Goal: Task Accomplishment & Management: Use online tool/utility

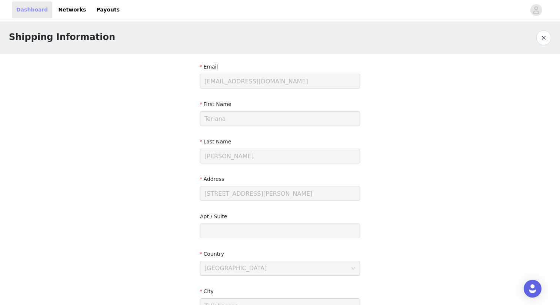
click at [29, 11] on link "Dashboard" at bounding box center [32, 9] width 40 height 17
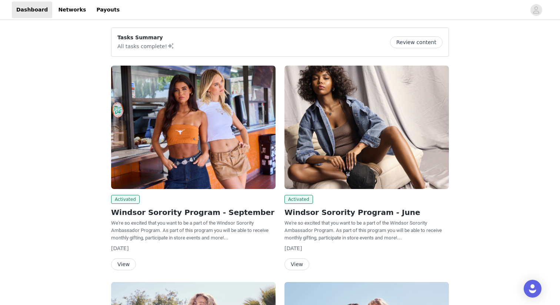
click at [115, 265] on button "View" at bounding box center [123, 264] width 25 height 12
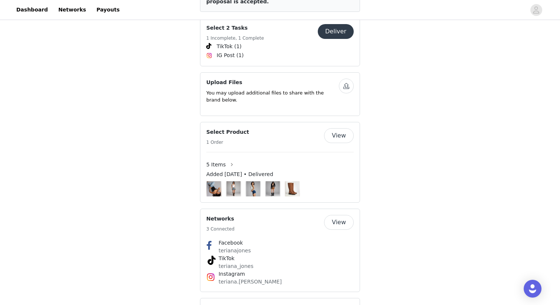
scroll to position [386, 0]
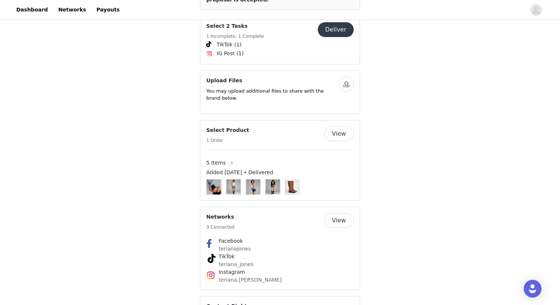
click at [334, 30] on button "Deliver" at bounding box center [336, 29] width 36 height 15
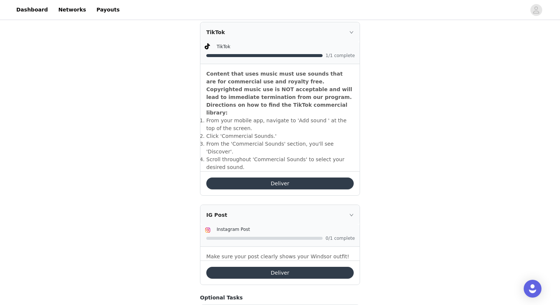
scroll to position [261, 0]
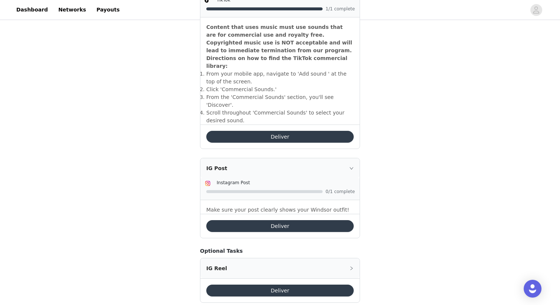
click at [293, 220] on button "Deliver" at bounding box center [279, 226] width 147 height 12
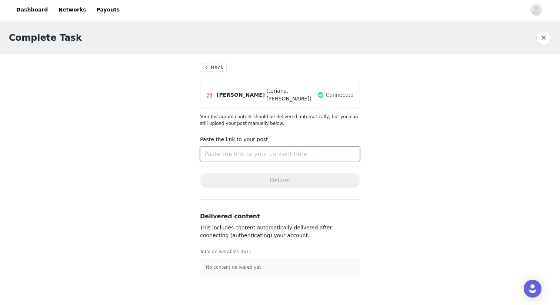
click at [272, 148] on input "text" at bounding box center [280, 153] width 160 height 15
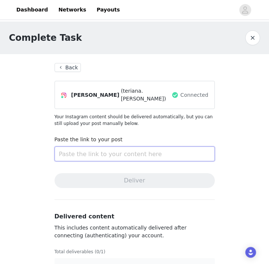
paste input "[URL][DOMAIN_NAME]"
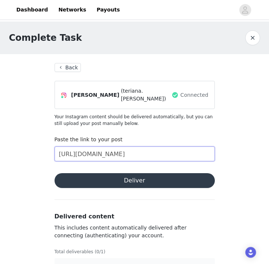
type input "[URL][DOMAIN_NAME]"
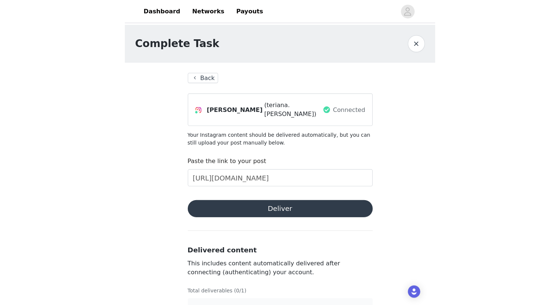
scroll to position [0, 0]
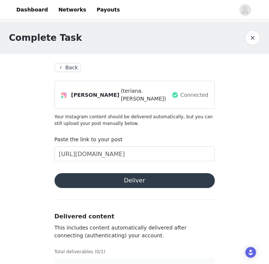
click at [149, 176] on button "Deliver" at bounding box center [134, 180] width 160 height 15
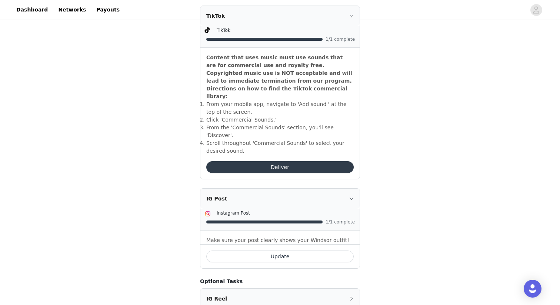
scroll to position [222, 0]
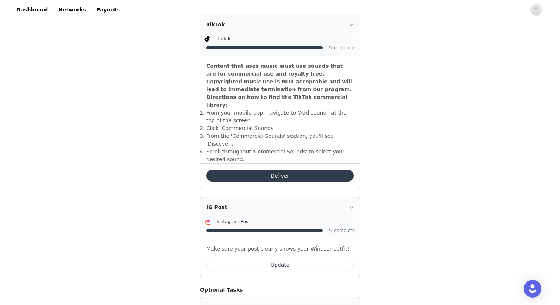
click at [272, 170] on button "Deliver" at bounding box center [279, 176] width 147 height 12
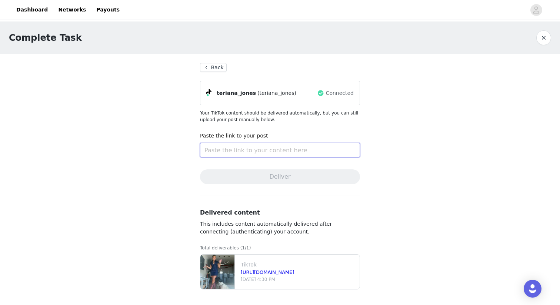
click at [273, 151] on input "text" at bounding box center [280, 150] width 160 height 15
click at [33, 9] on link "Dashboard" at bounding box center [32, 9] width 40 height 17
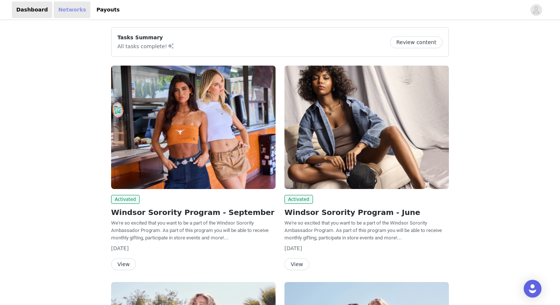
click at [67, 12] on link "Networks" at bounding box center [72, 9] width 37 height 17
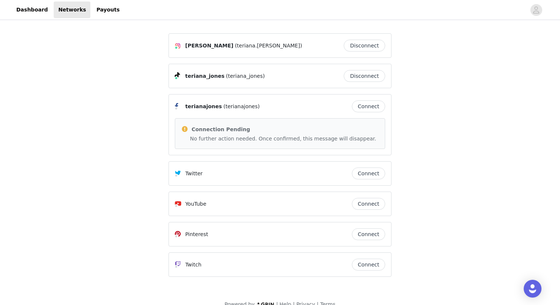
click at [340, 138] on p "No further action needed. Once confirmed, this message will disappear." at bounding box center [284, 139] width 189 height 8
click at [360, 109] on button "Connect" at bounding box center [368, 106] width 33 height 12
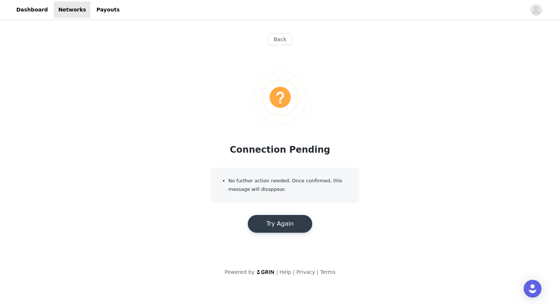
click at [271, 216] on button "Try Again" at bounding box center [280, 224] width 64 height 18
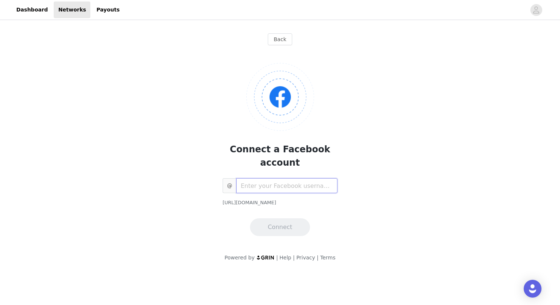
click at [248, 178] on input "text" at bounding box center [286, 185] width 101 height 15
type input "teriana.[PERSON_NAME]"
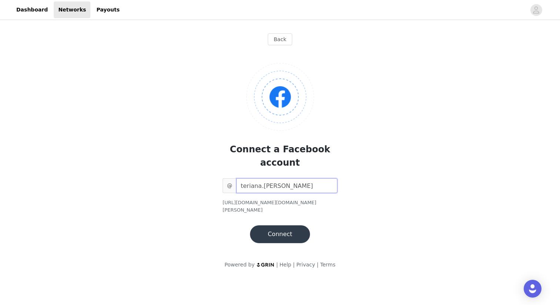
drag, startPoint x: 292, startPoint y: 175, endPoint x: 187, endPoint y: 160, distance: 105.9
click at [187, 160] on div "Connect a Facebook account @ teriana.[PERSON_NAME] [URL][DOMAIN_NAME][DOMAIN_NA…" at bounding box center [280, 147] width 223 height 192
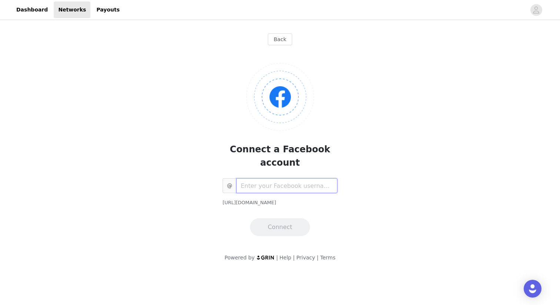
type input "t"
